Goal: Check status

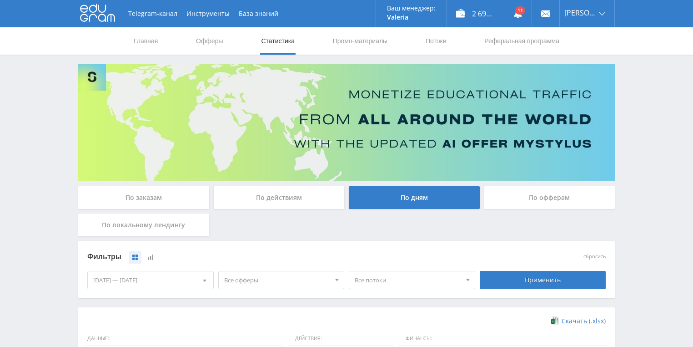
scroll to position [109, 0]
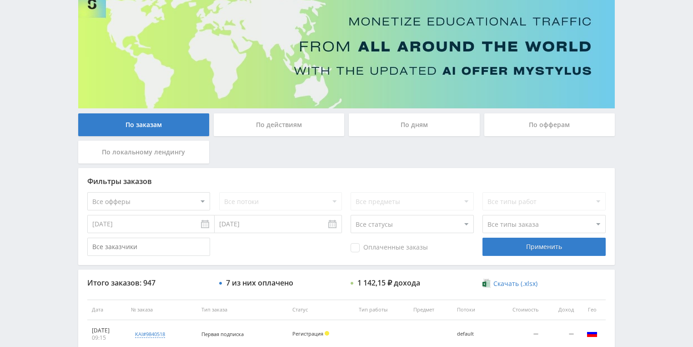
click at [280, 132] on div "По действиям" at bounding box center [279, 124] width 131 height 23
click at [0, 0] on input "По действиям" at bounding box center [0, 0] width 0 height 0
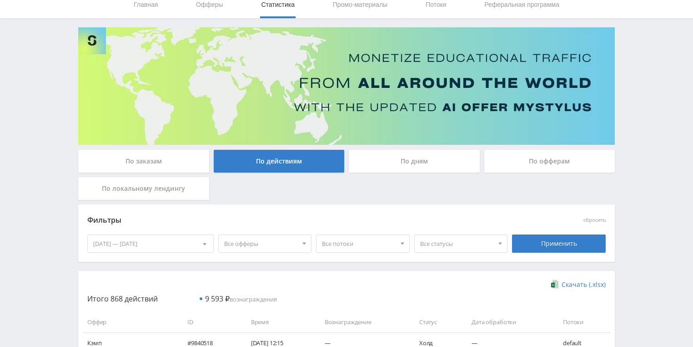
click at [391, 167] on div "По дням" at bounding box center [414, 161] width 131 height 23
click at [0, 0] on input "По дням" at bounding box center [0, 0] width 0 height 0
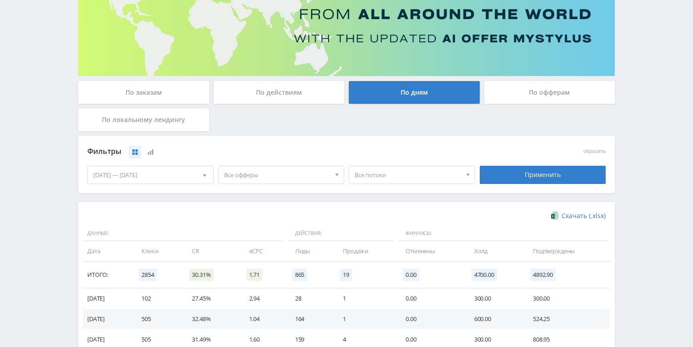
scroll to position [146, 0]
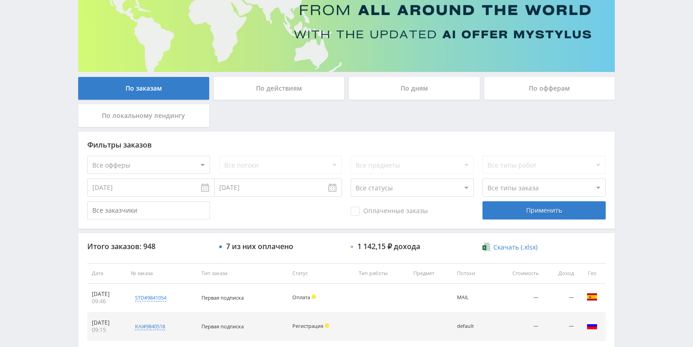
scroll to position [255, 0]
click at [267, 95] on div "По действиям" at bounding box center [279, 88] width 131 height 23
click at [0, 0] on input "По действиям" at bounding box center [0, 0] width 0 height 0
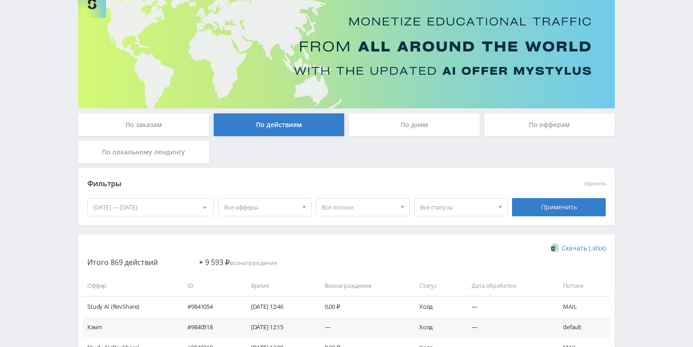
click at [409, 123] on div "По дням" at bounding box center [414, 124] width 131 height 23
click at [0, 0] on input "По дням" at bounding box center [0, 0] width 0 height 0
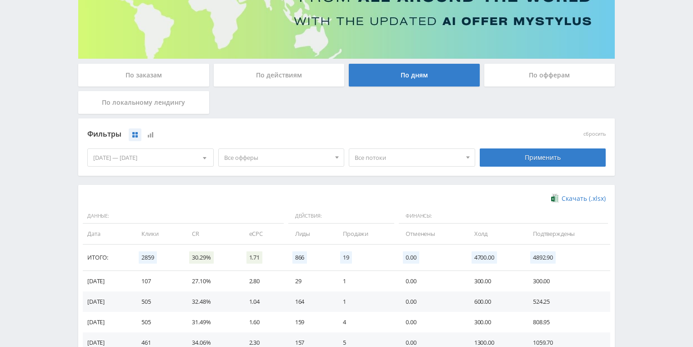
scroll to position [218, 0]
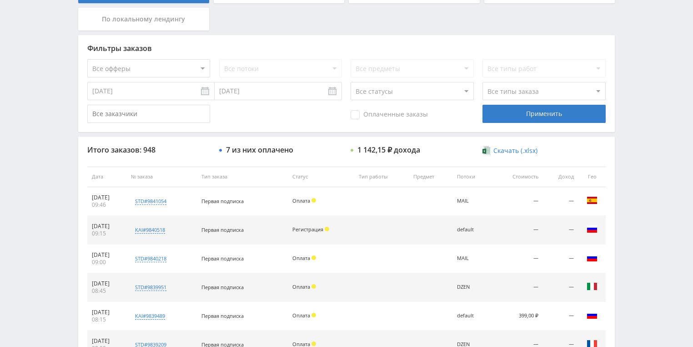
scroll to position [218, 0]
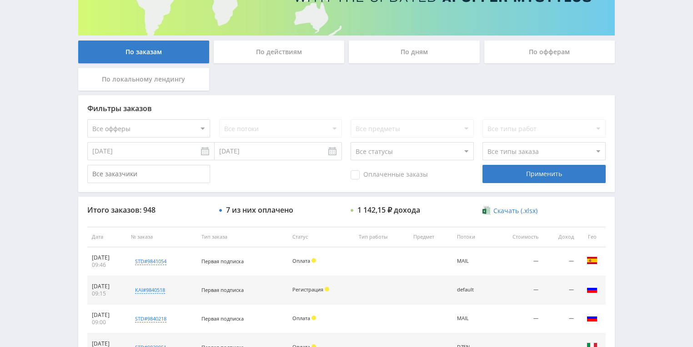
click at [240, 63] on div "По действиям" at bounding box center [279, 51] width 131 height 23
click at [0, 0] on input "По действиям" at bounding box center [0, 0] width 0 height 0
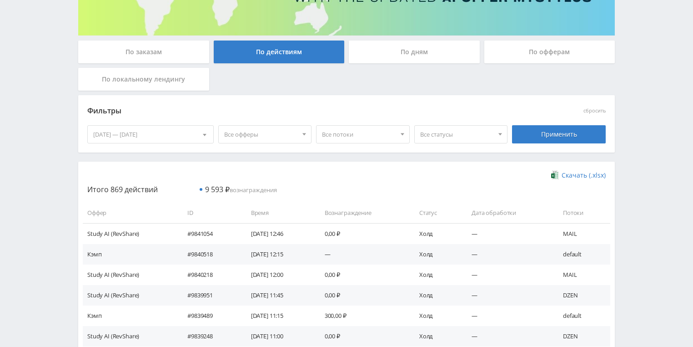
click at [408, 55] on div "По дням" at bounding box center [414, 51] width 131 height 23
click at [0, 0] on input "По дням" at bounding box center [0, 0] width 0 height 0
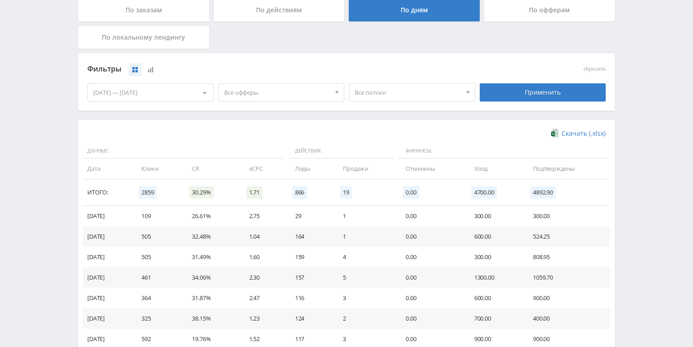
scroll to position [248, 0]
